Goal: Information Seeking & Learning: Learn about a topic

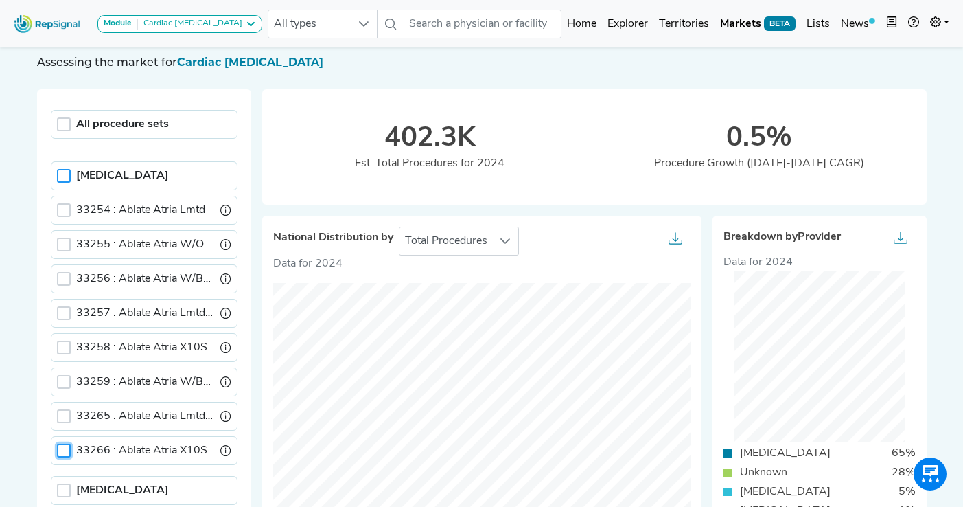
click at [65, 180] on div at bounding box center [64, 176] width 14 height 14
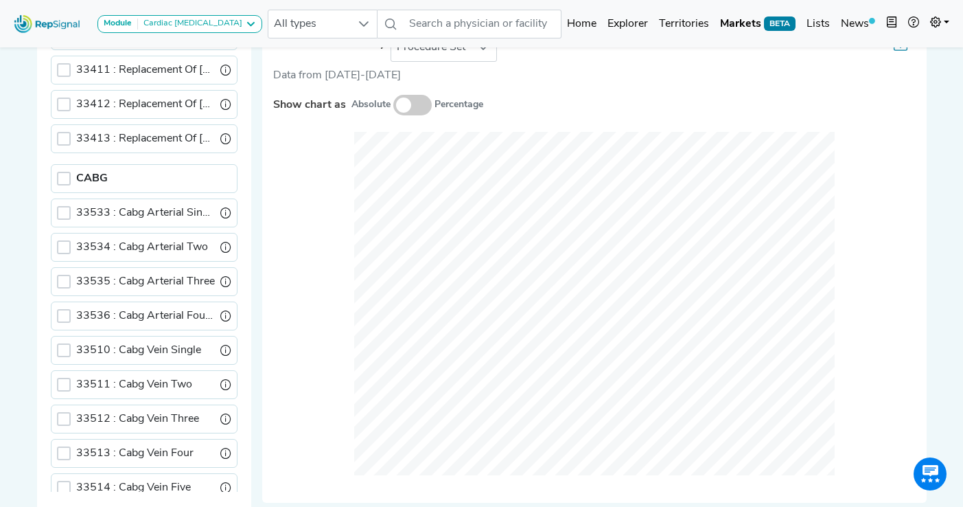
scroll to position [660, 0]
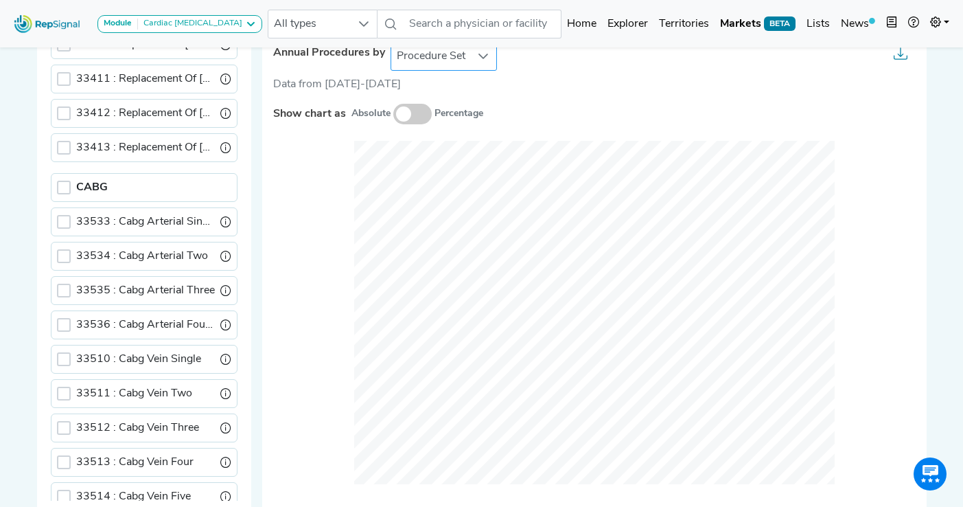
click at [460, 61] on span "Procedure Set" at bounding box center [431, 56] width 80 height 27
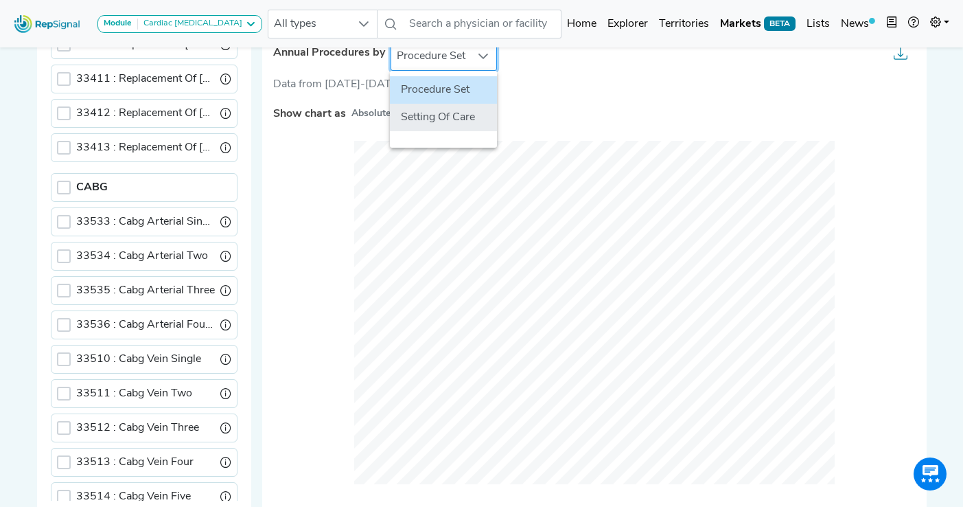
click at [443, 116] on li "Setting Of Care" at bounding box center [443, 117] width 107 height 27
click at [262, 194] on div "Annual Procedures by Setting Of Care Data from 2022-2024 Show chart as Absolute…" at bounding box center [594, 271] width 665 height 481
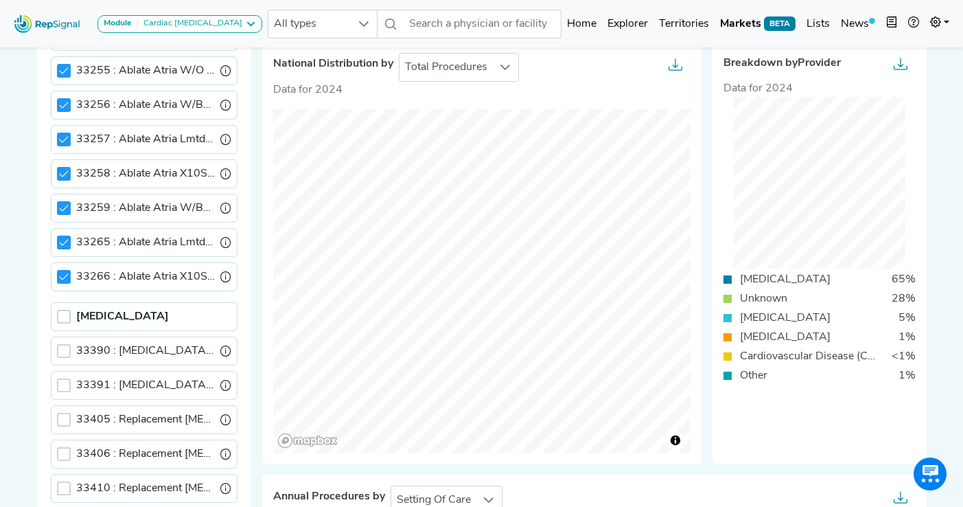
scroll to position [0, 0]
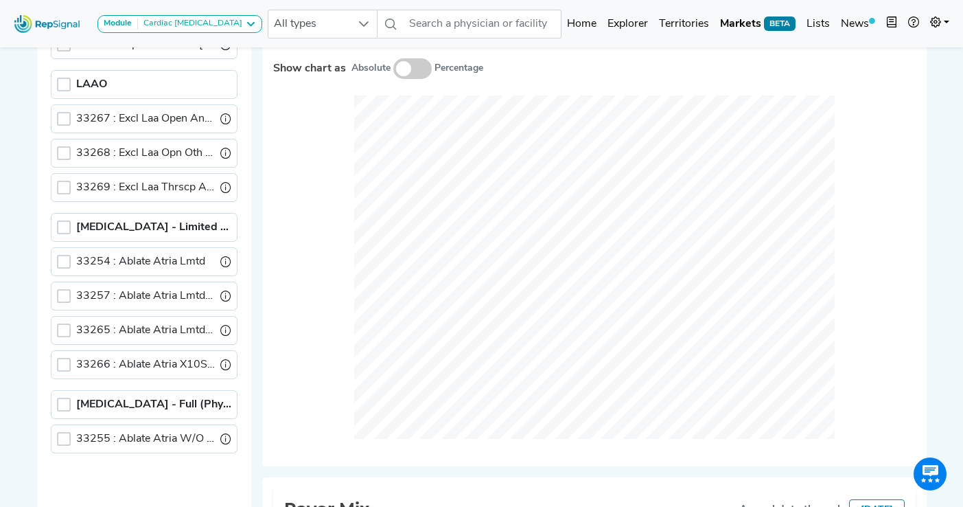
scroll to position [765, 0]
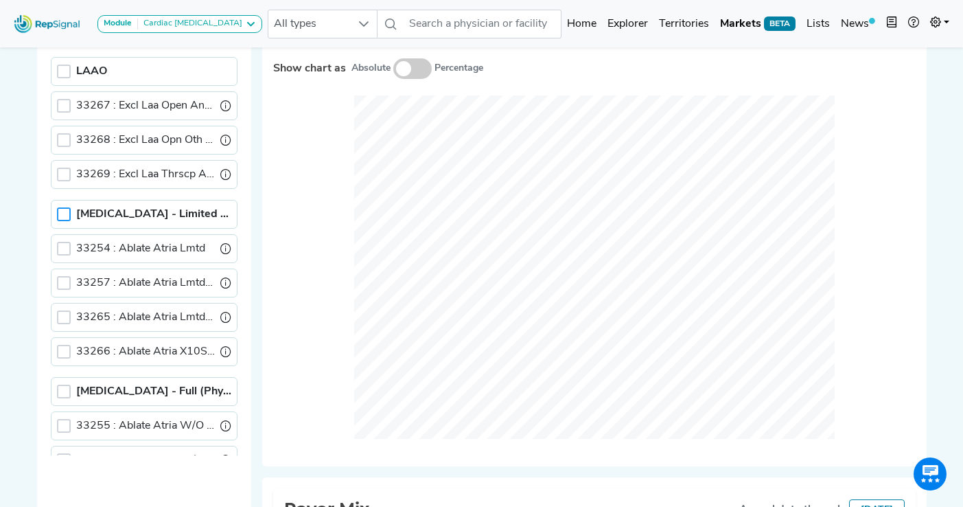
click at [64, 213] on div at bounding box center [64, 214] width 14 height 14
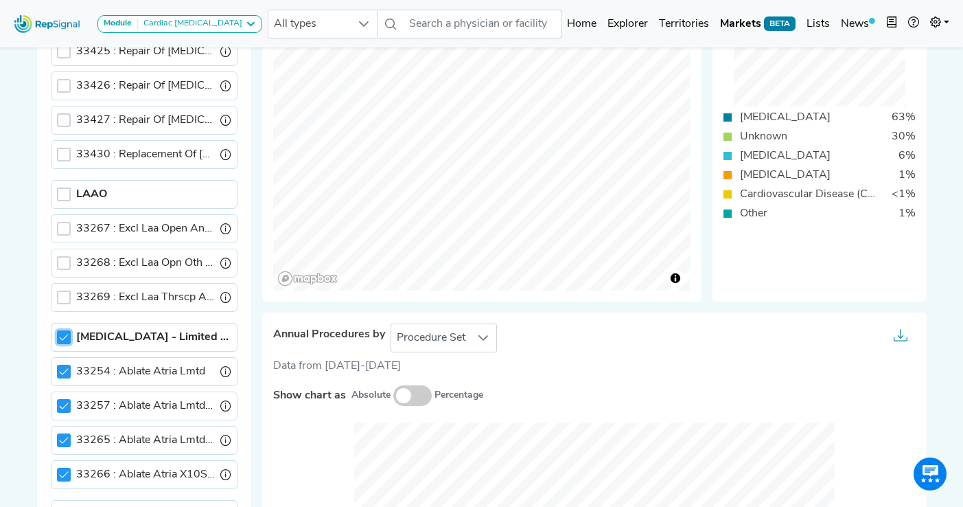
scroll to position [442, 0]
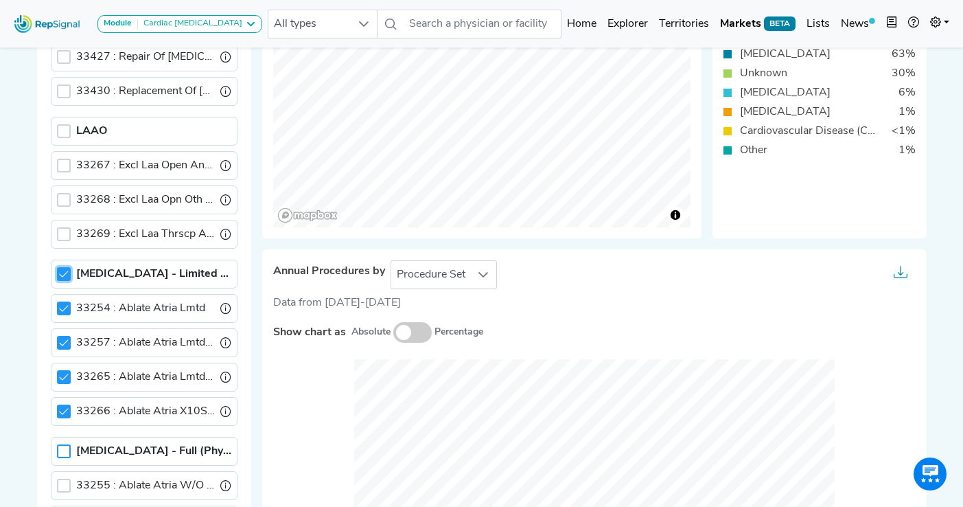
click at [61, 451] on div at bounding box center [64, 451] width 14 height 14
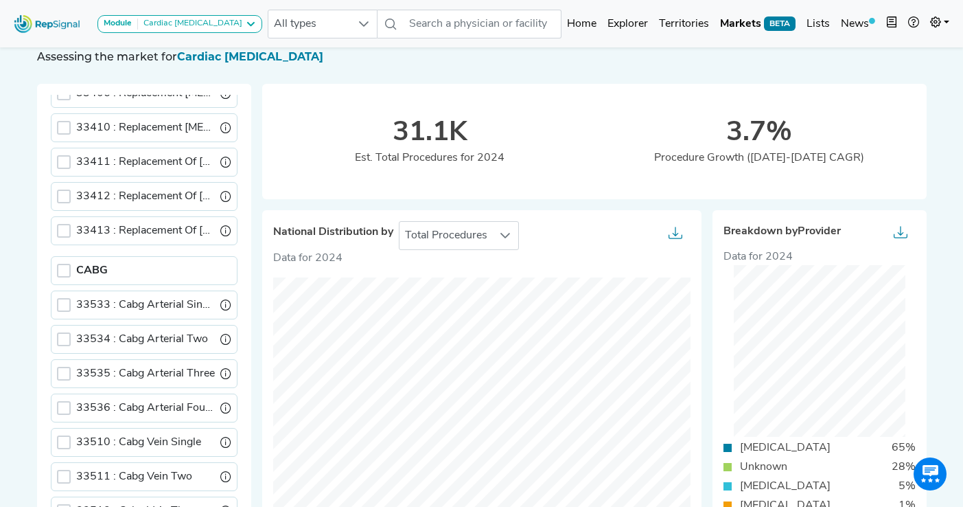
scroll to position [0, 0]
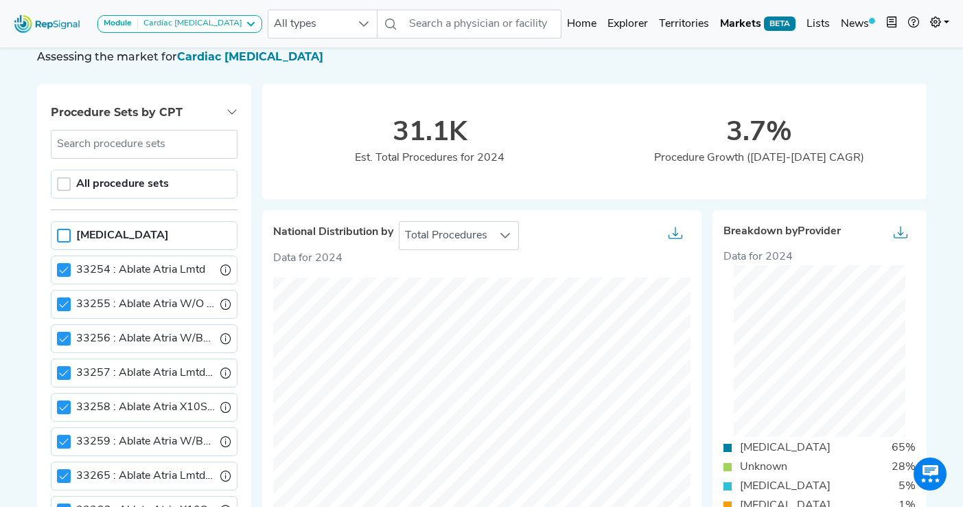
click at [62, 236] on div at bounding box center [64, 236] width 14 height 14
click at [63, 233] on icon at bounding box center [64, 236] width 10 height 10
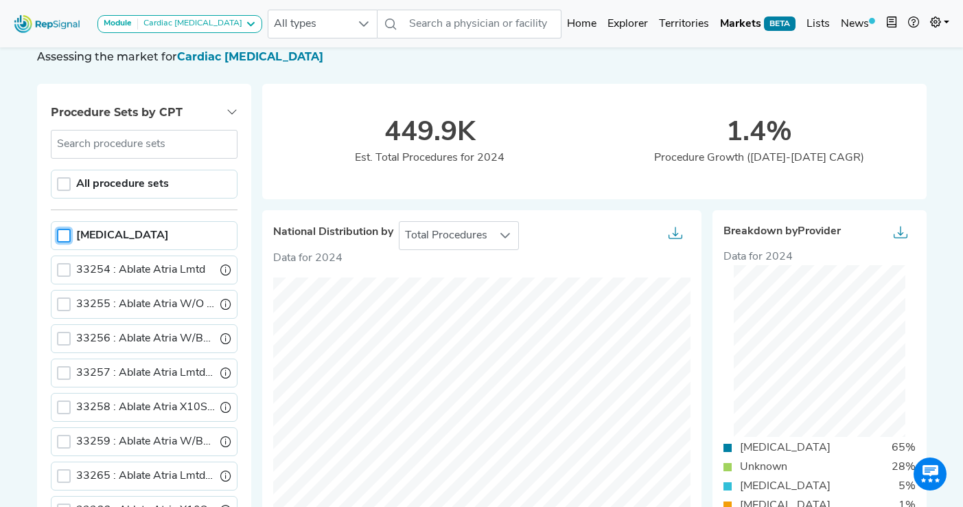
click at [57, 229] on div at bounding box center [64, 236] width 14 height 14
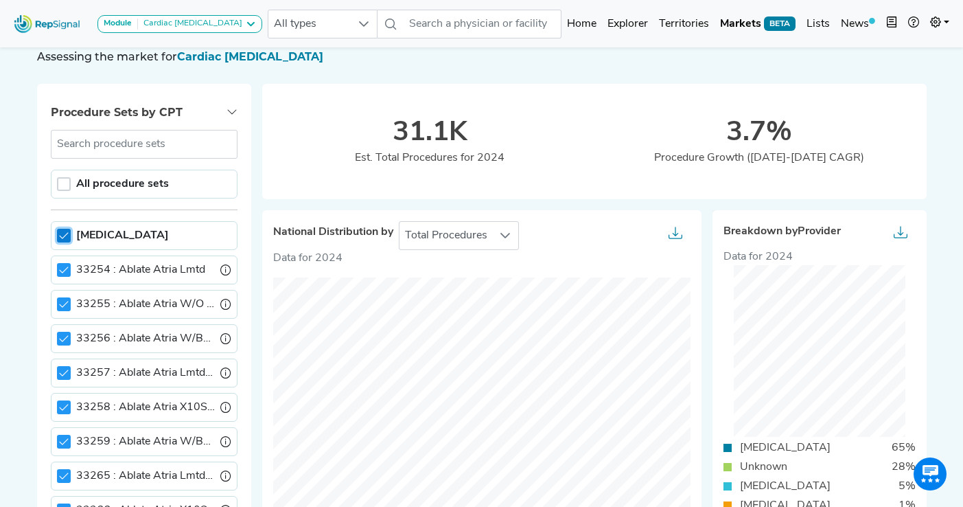
click at [58, 229] on div at bounding box center [64, 236] width 14 height 14
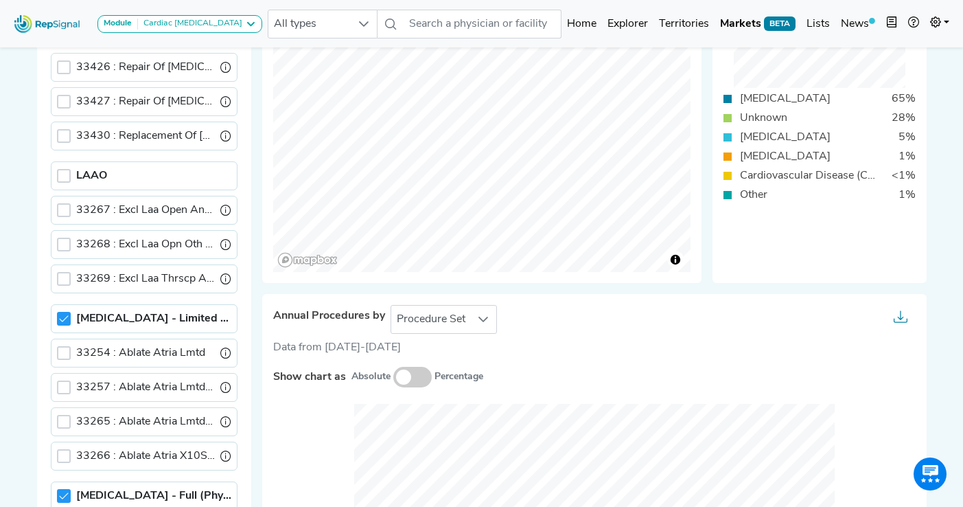
scroll to position [414, 0]
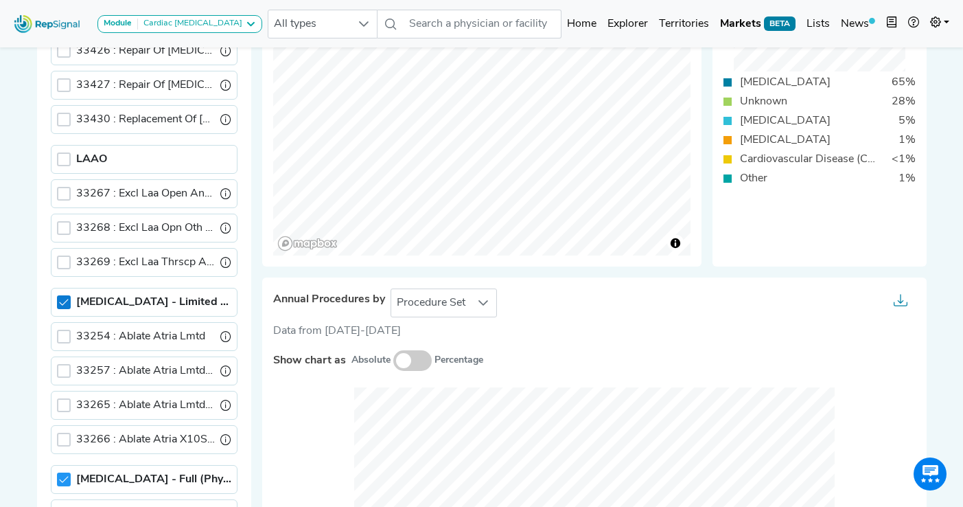
click at [63, 301] on icon at bounding box center [64, 302] width 10 height 10
click at [63, 301] on div at bounding box center [64, 302] width 14 height 14
click at [65, 476] on icon at bounding box center [64, 479] width 10 height 10
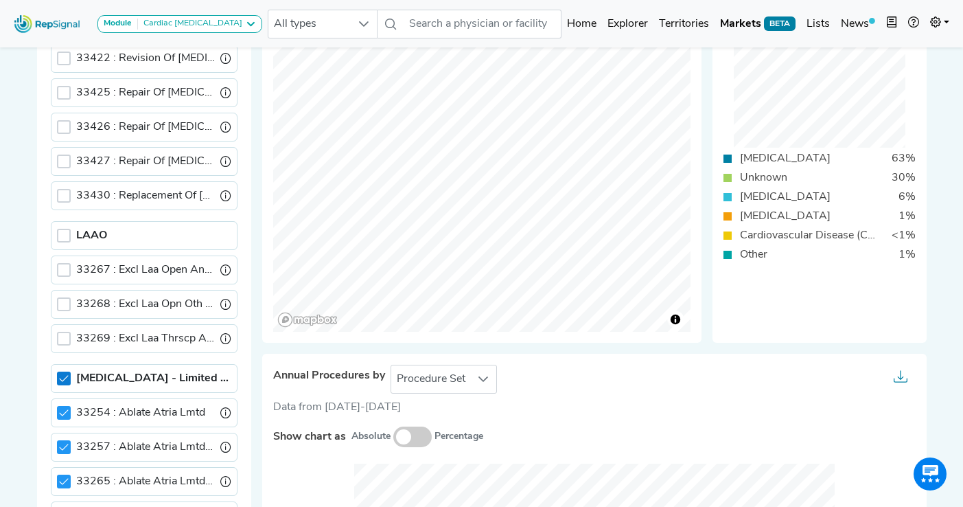
scroll to position [358, 0]
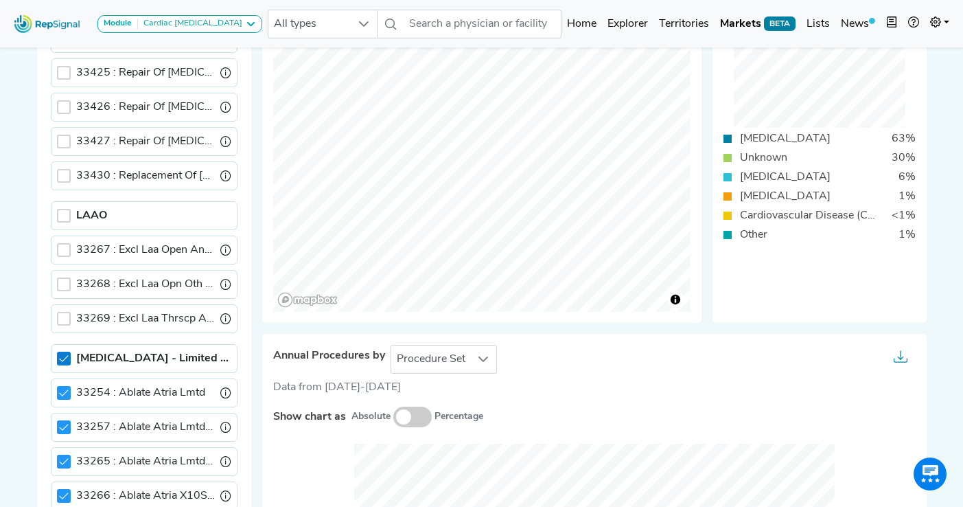
drag, startPoint x: 56, startPoint y: 360, endPoint x: 66, endPoint y: 360, distance: 10.3
click at [56, 360] on div "[MEDICAL_DATA] - Limited (Physician View Only)" at bounding box center [144, 358] width 187 height 29
click at [62, 358] on icon at bounding box center [64, 359] width 10 height 10
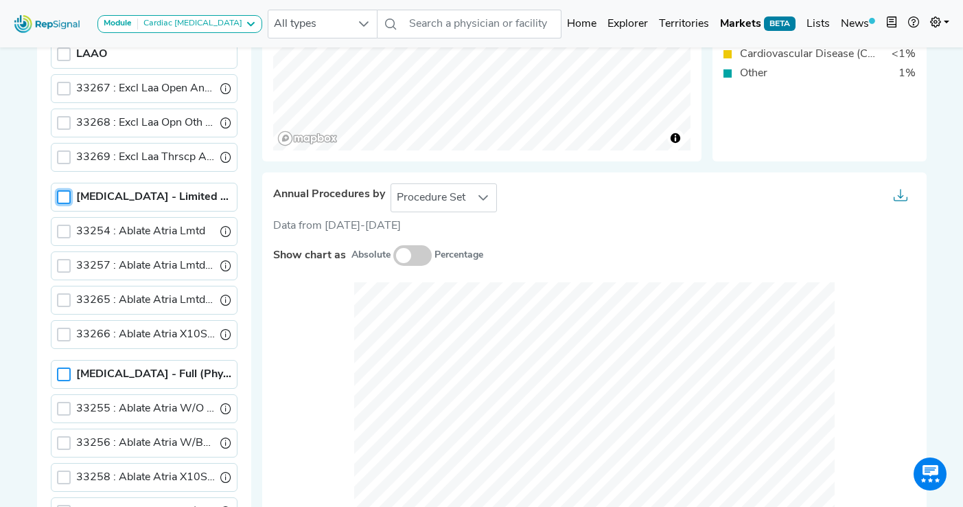
click at [62, 382] on div "[MEDICAL_DATA] - Full (Physician View Only)" at bounding box center [144, 374] width 187 height 29
click at [59, 371] on div at bounding box center [64, 374] width 14 height 14
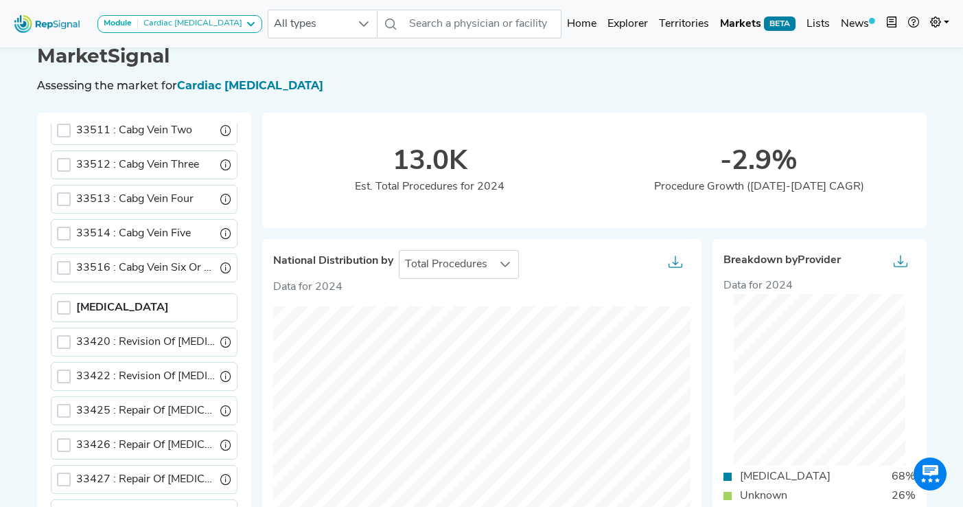
scroll to position [0, 0]
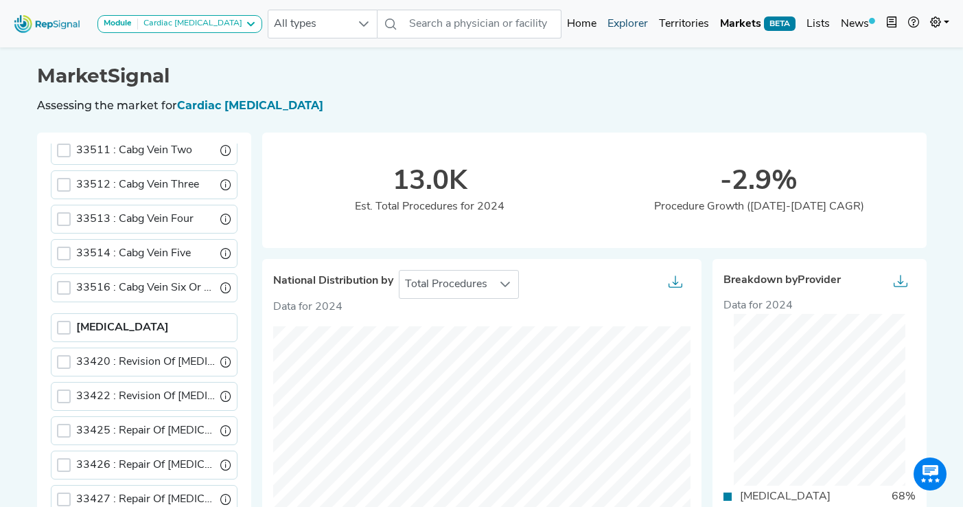
click at [629, 27] on link "Explorer" at bounding box center [627, 23] width 51 height 27
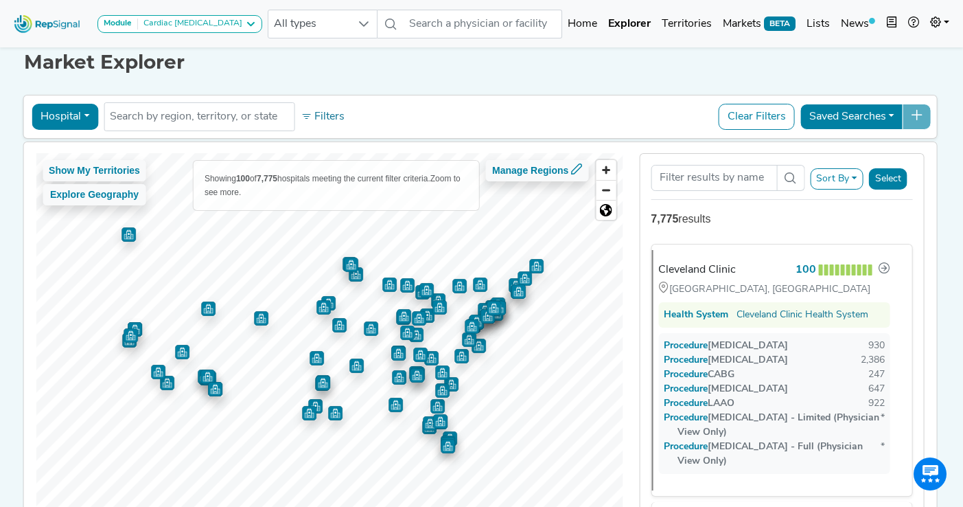
scroll to position [7, 0]
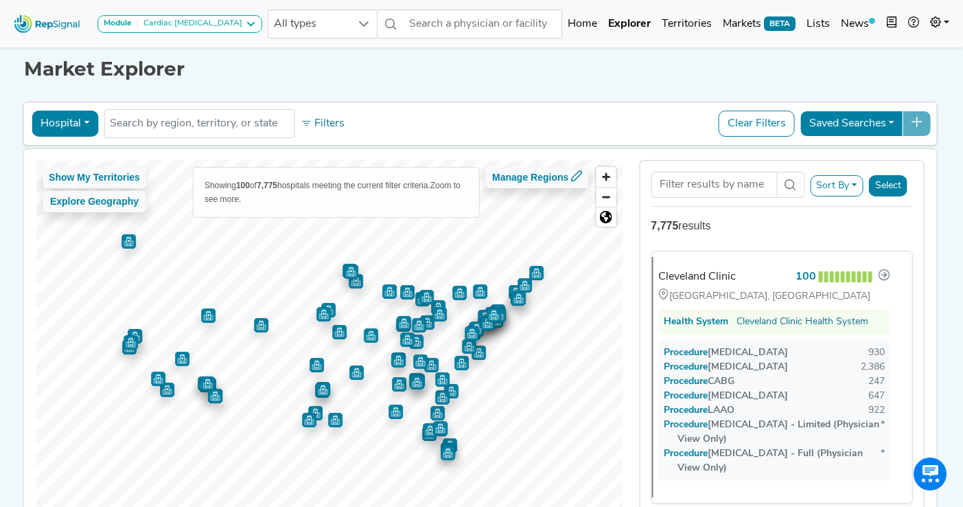
click at [77, 126] on button "Hospital" at bounding box center [65, 124] width 67 height 26
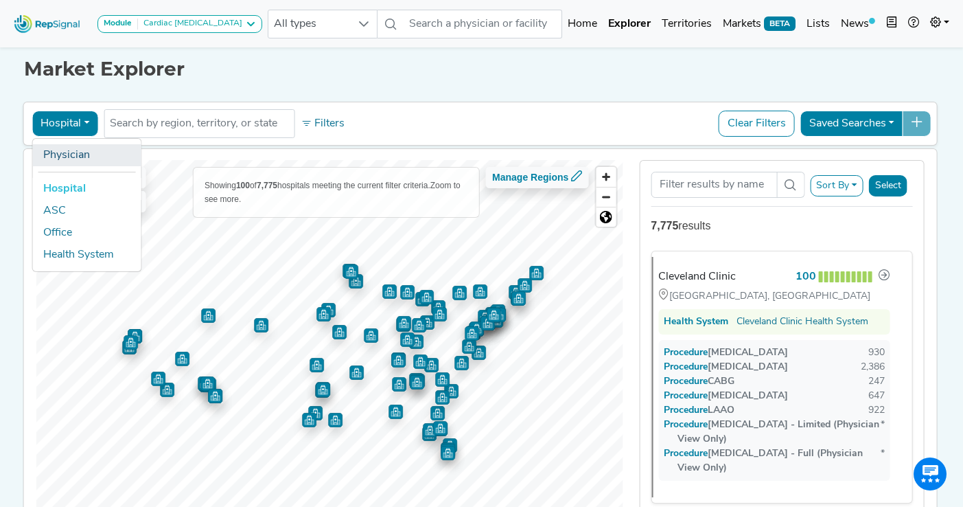
click at [73, 153] on link "Physician" at bounding box center [86, 155] width 108 height 22
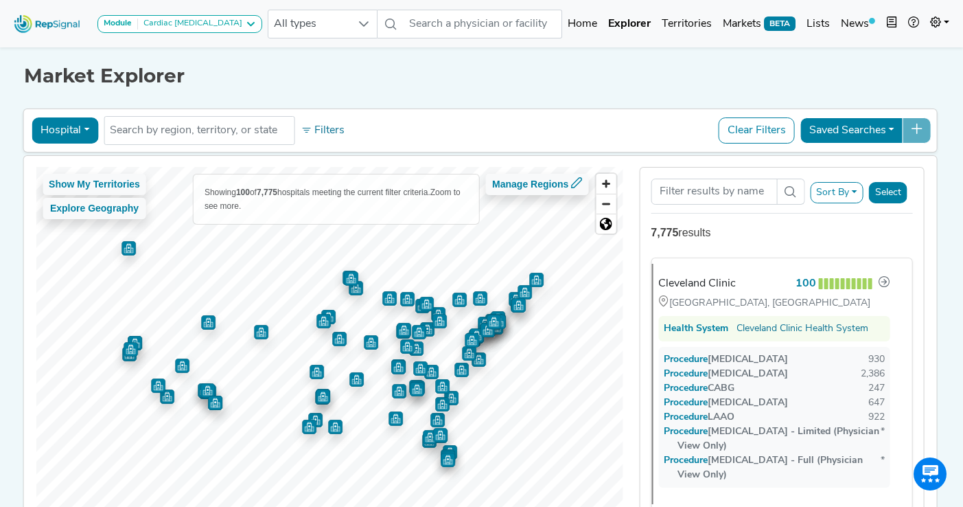
click at [86, 132] on button "Hospital" at bounding box center [65, 130] width 67 height 26
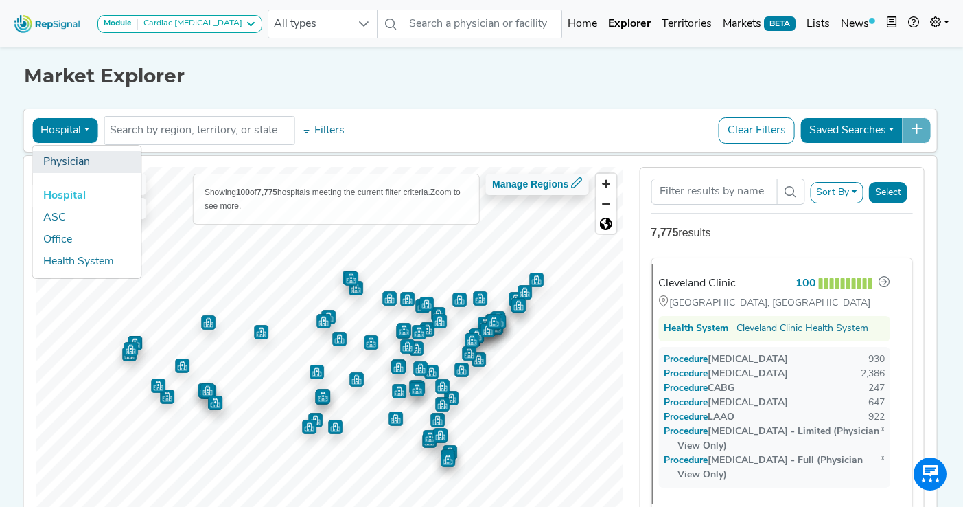
click at [74, 162] on link "Physician" at bounding box center [86, 162] width 108 height 22
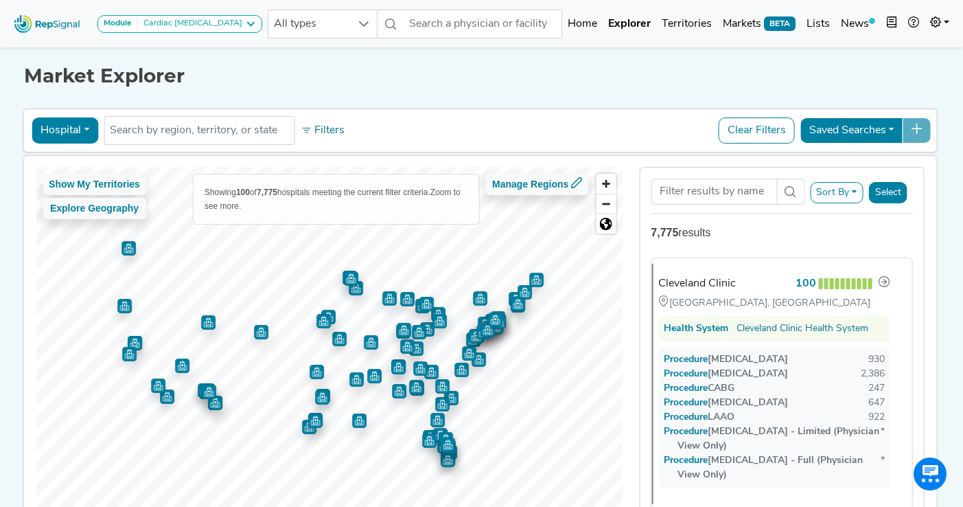
click at [88, 122] on button "Hospital" at bounding box center [65, 130] width 67 height 26
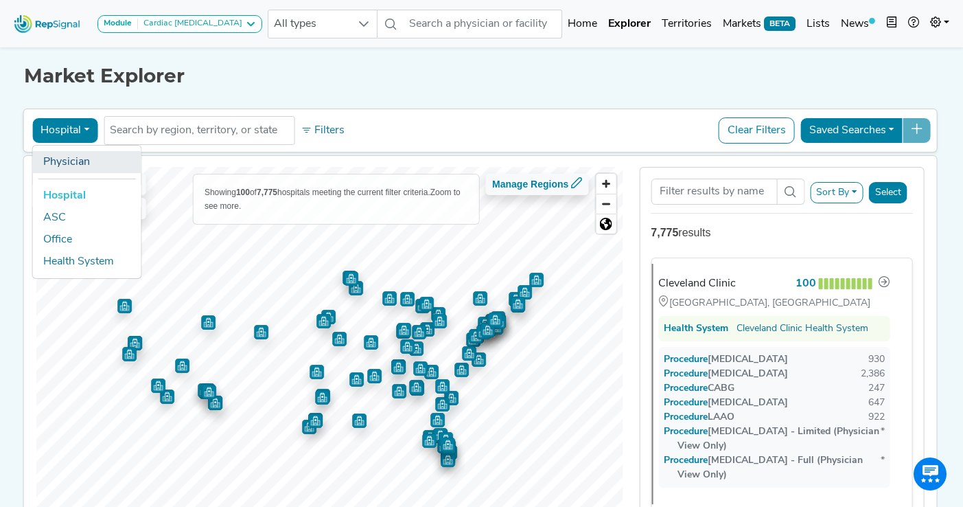
click at [82, 168] on link "Physician" at bounding box center [86, 162] width 108 height 22
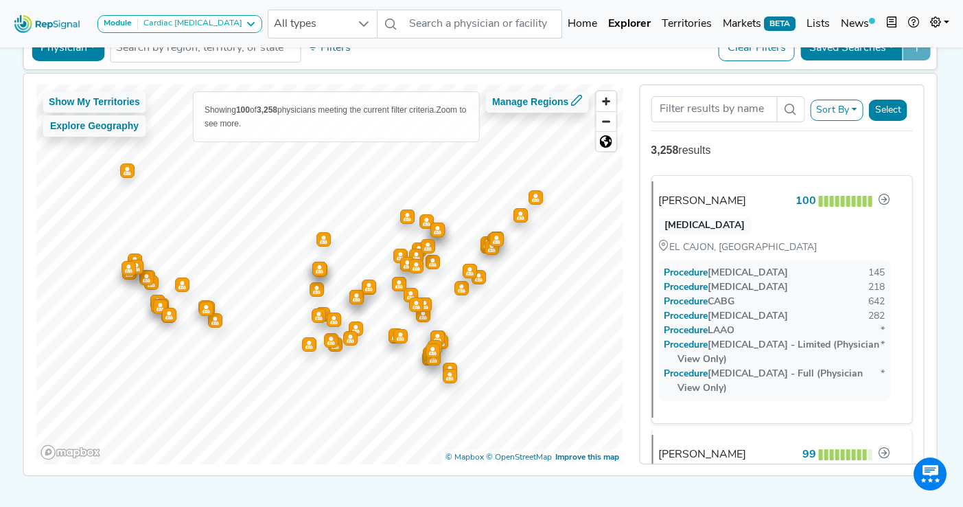
click at [843, 110] on button "Sort By" at bounding box center [837, 110] width 54 height 21
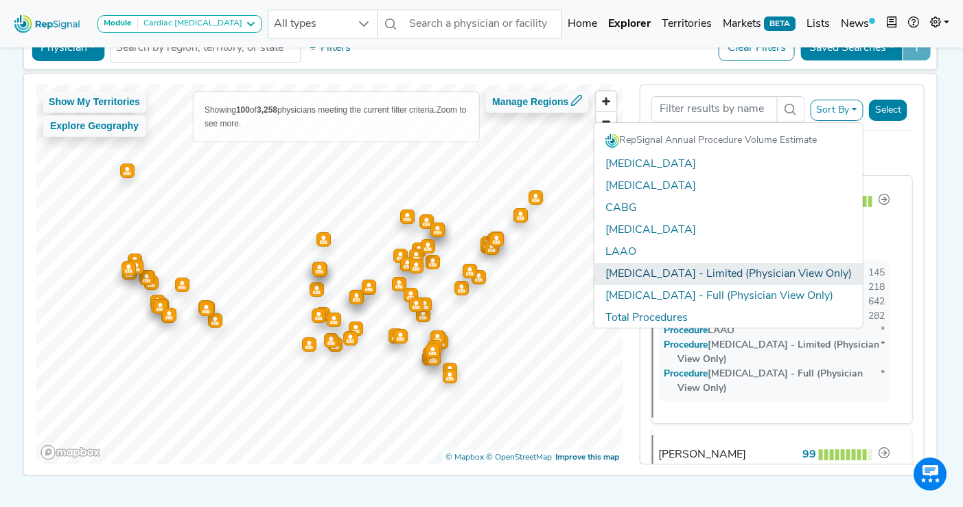
click at [735, 275] on link "[MEDICAL_DATA] - Limited (Physician View Only)" at bounding box center [729, 274] width 268 height 22
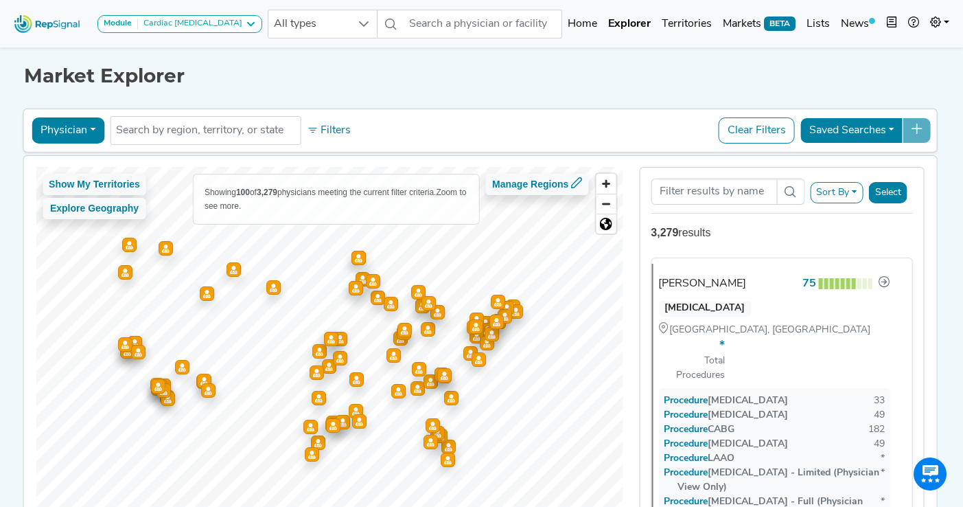
click at [850, 193] on button "Sort By" at bounding box center [837, 192] width 54 height 21
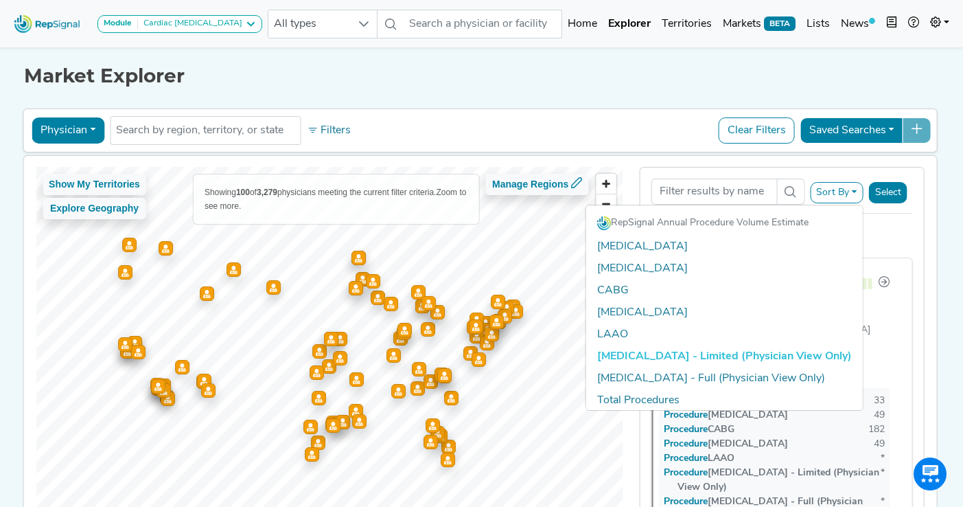
scroll to position [29, 0]
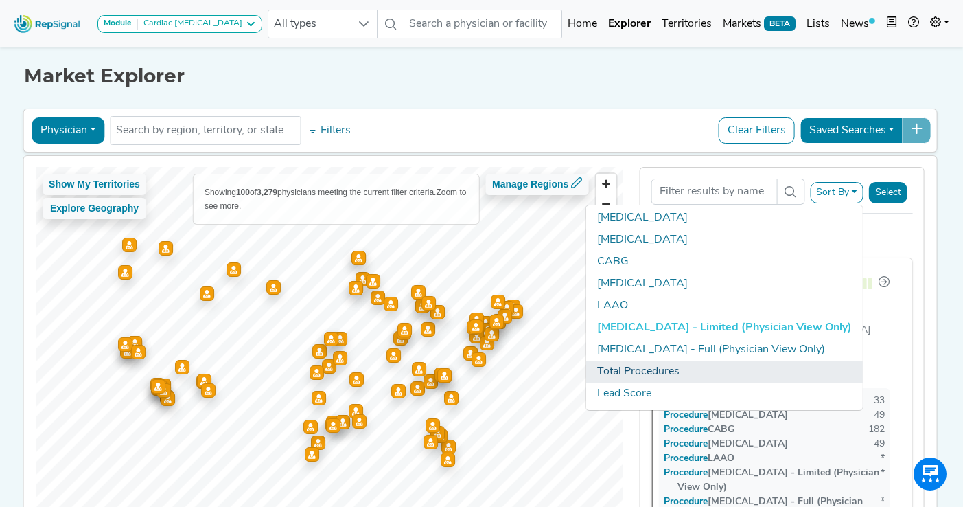
click at [678, 365] on link "Total Procedures" at bounding box center [724, 371] width 277 height 22
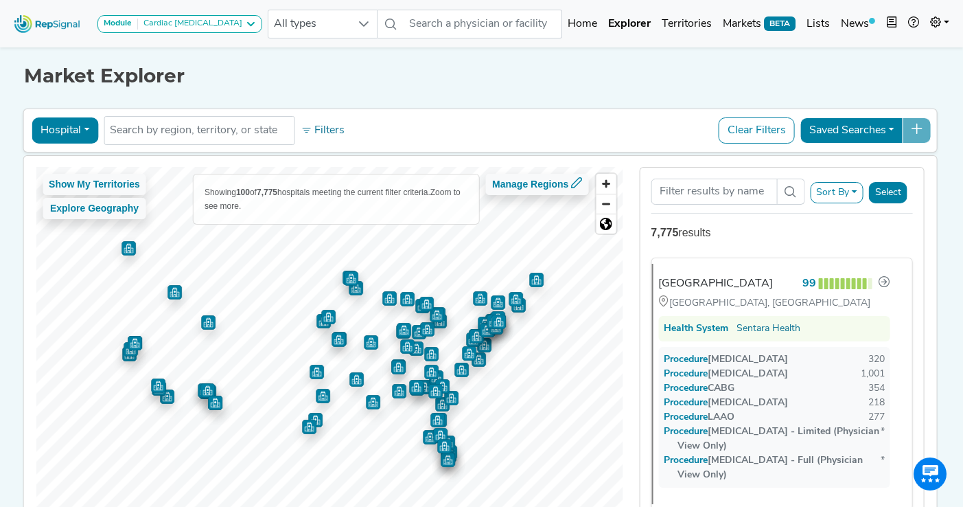
click at [89, 128] on button "Hospital" at bounding box center [65, 130] width 67 height 26
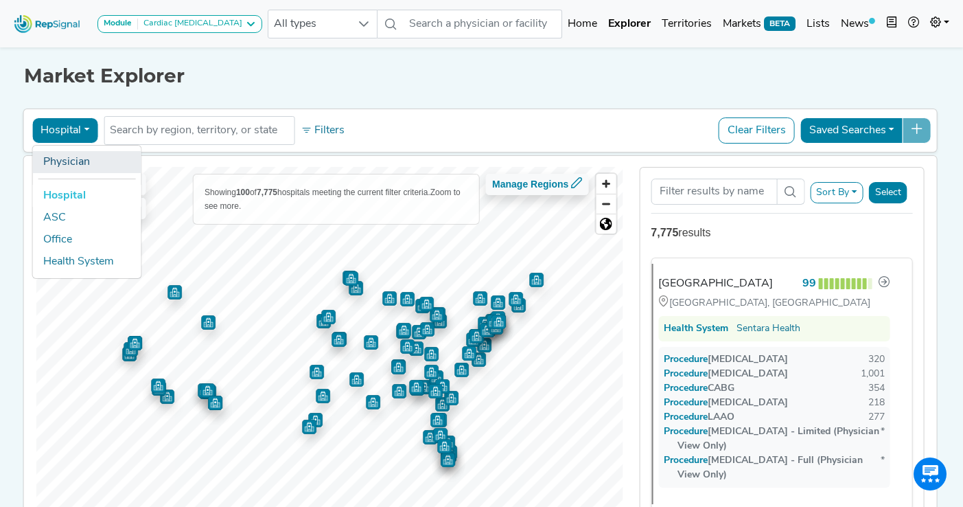
click at [64, 168] on link "Physician" at bounding box center [86, 162] width 108 height 22
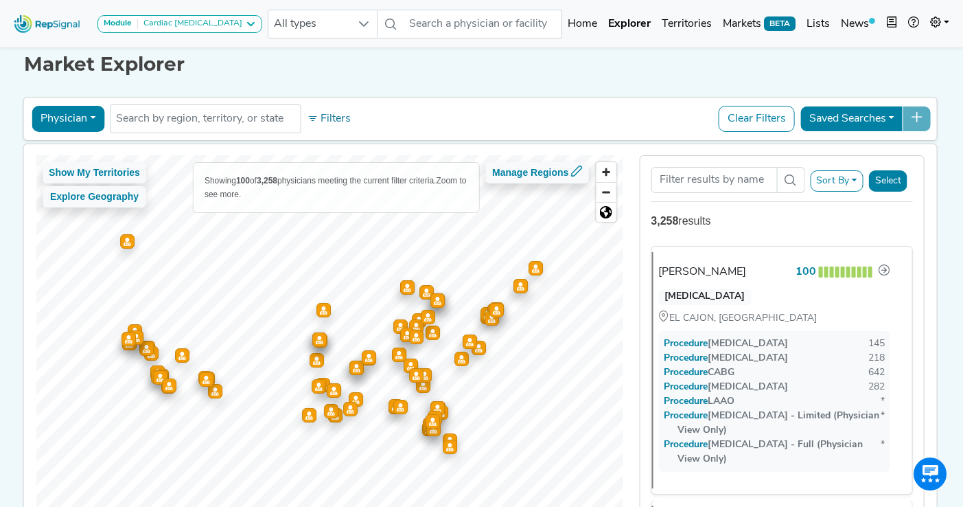
scroll to position [5, 0]
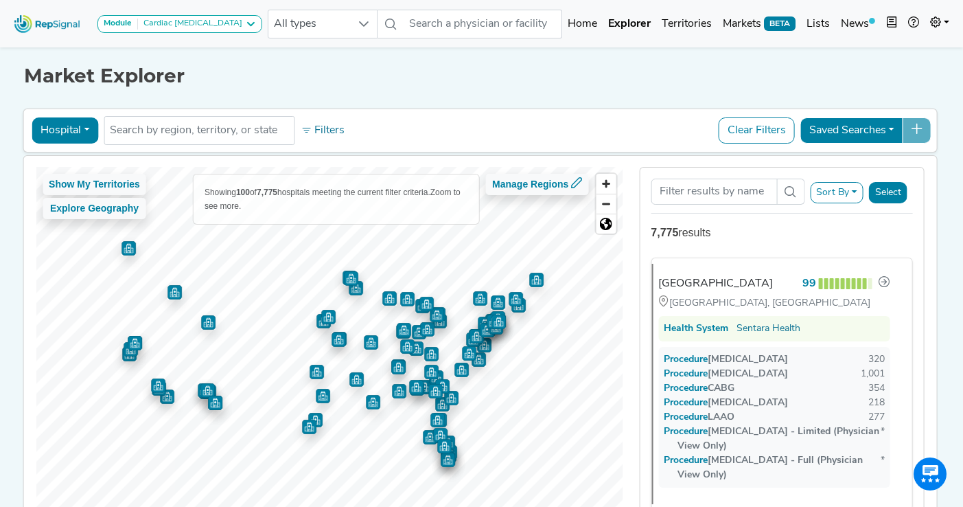
click at [85, 125] on button "Hospital" at bounding box center [65, 130] width 67 height 26
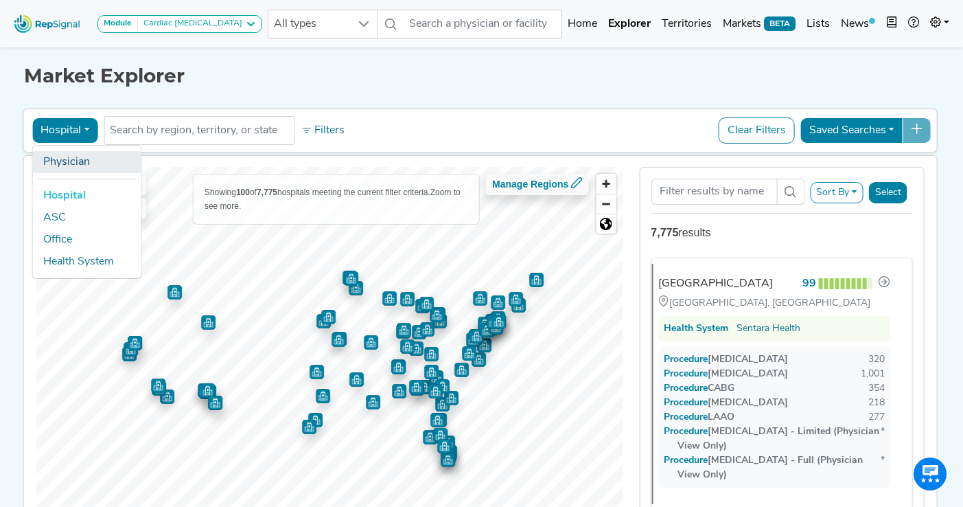
click at [82, 162] on link "Physician" at bounding box center [86, 162] width 108 height 22
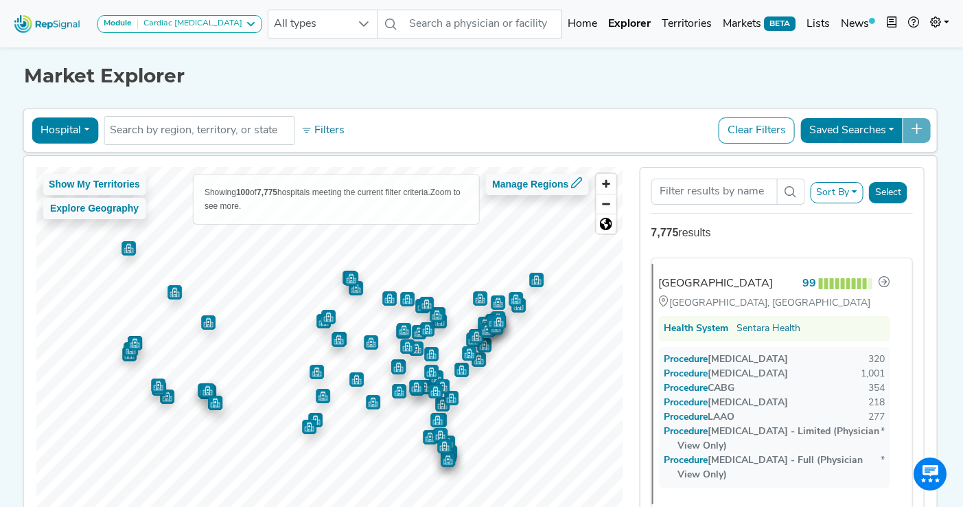
click at [70, 132] on button "Hospital" at bounding box center [65, 130] width 67 height 26
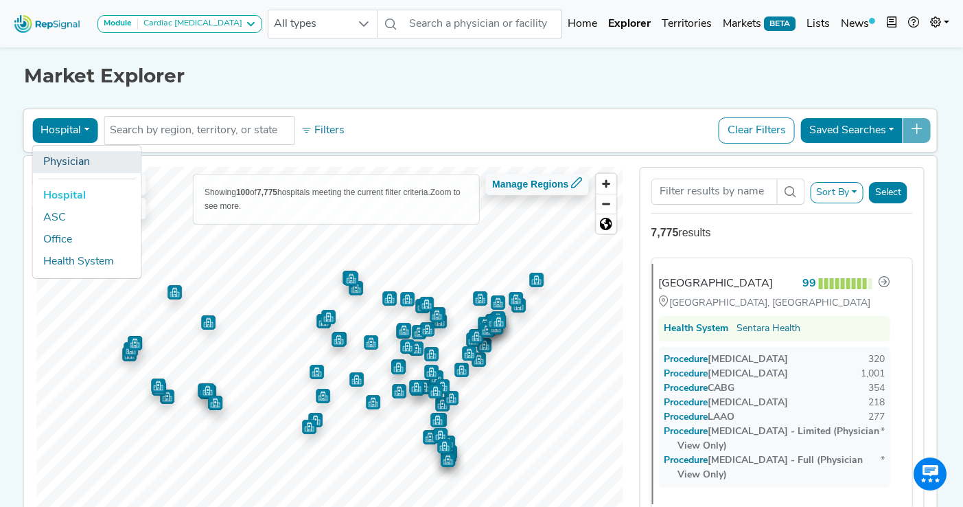
click at [71, 165] on link "Physician" at bounding box center [86, 162] width 108 height 22
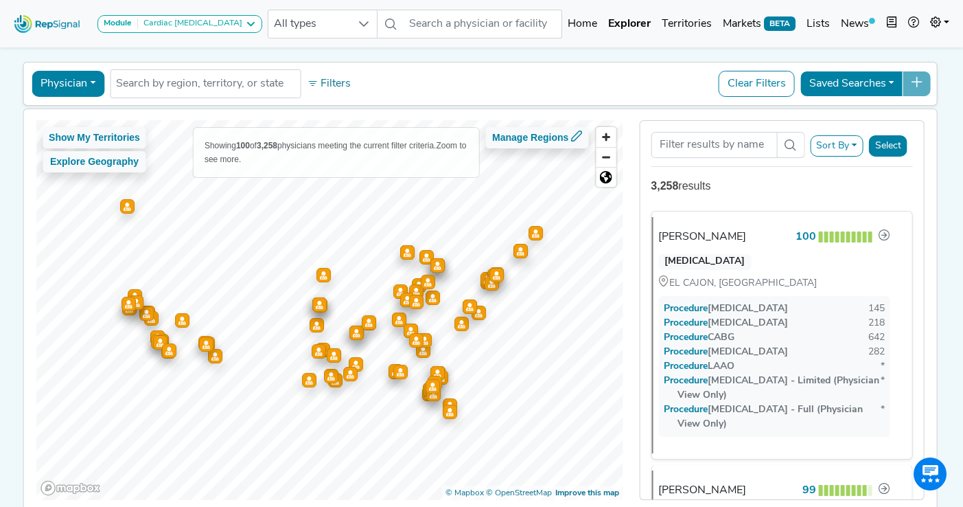
click at [838, 147] on button "Sort By" at bounding box center [837, 145] width 54 height 21
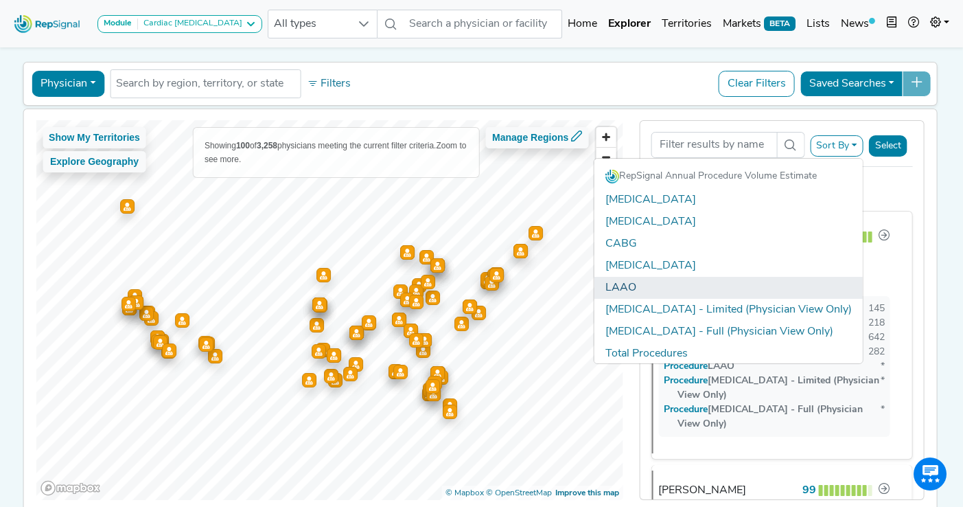
click at [699, 290] on link "LAAO" at bounding box center [729, 288] width 268 height 22
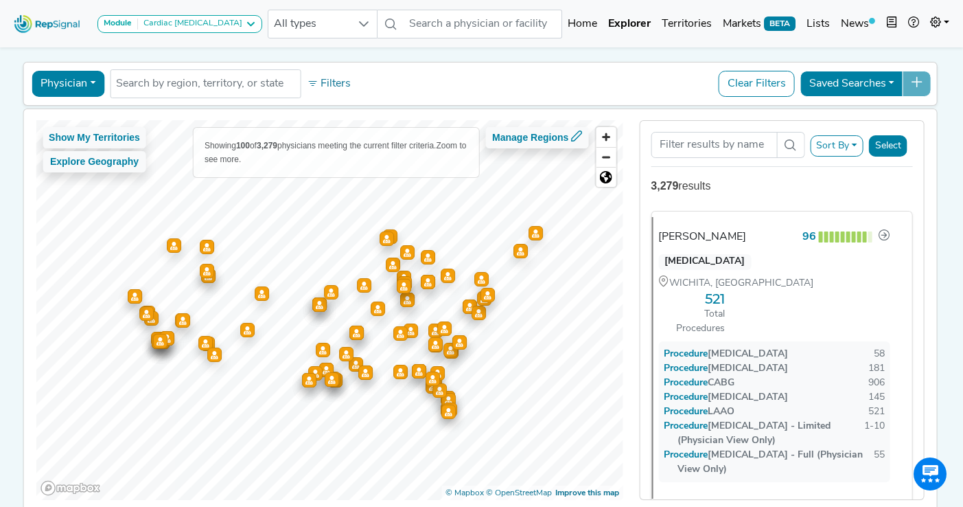
click at [848, 143] on button "Sort By" at bounding box center [837, 145] width 54 height 21
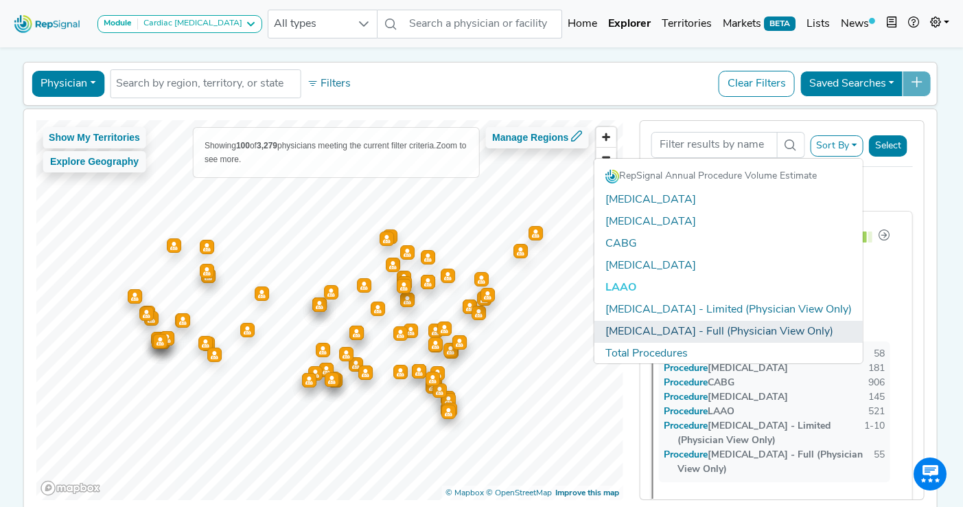
click at [691, 328] on link "[MEDICAL_DATA] - Full (Physician View Only)" at bounding box center [729, 332] width 268 height 22
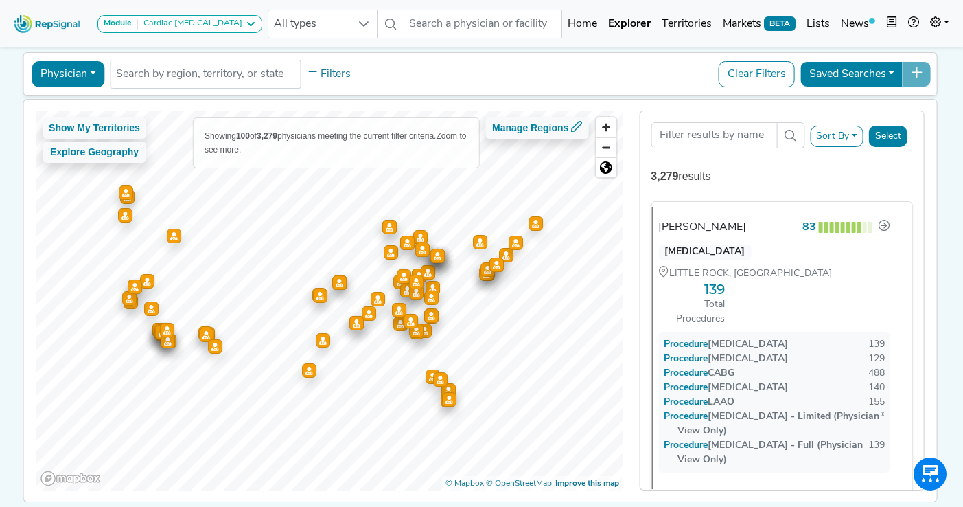
scroll to position [57, 0]
click at [73, 73] on button "Physician" at bounding box center [68, 73] width 73 height 26
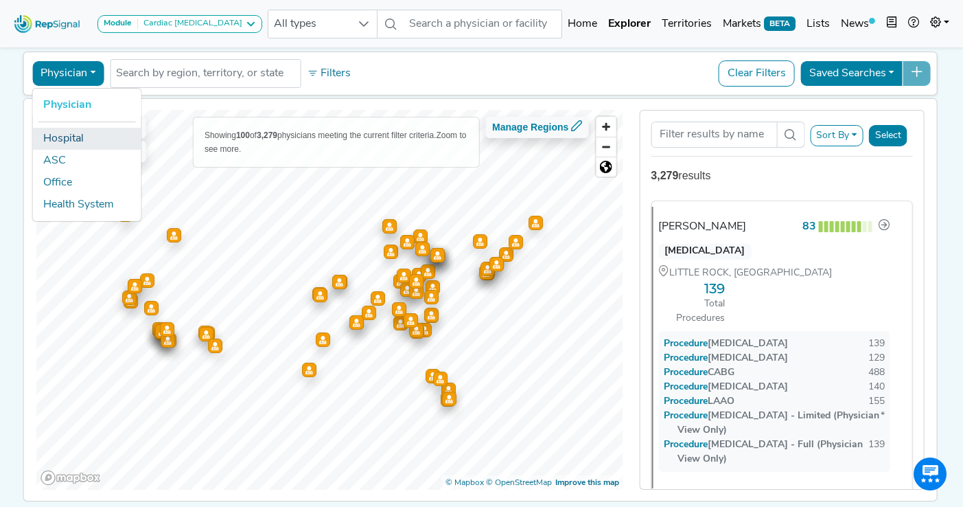
click at [77, 139] on link "Hospital" at bounding box center [86, 139] width 108 height 22
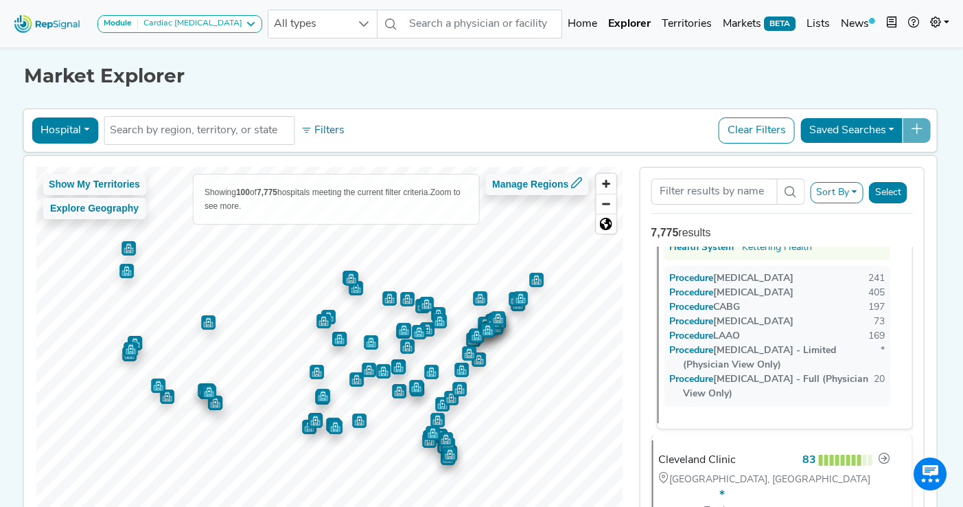
scroll to position [141, 0]
